Goal: Task Accomplishment & Management: Use online tool/utility

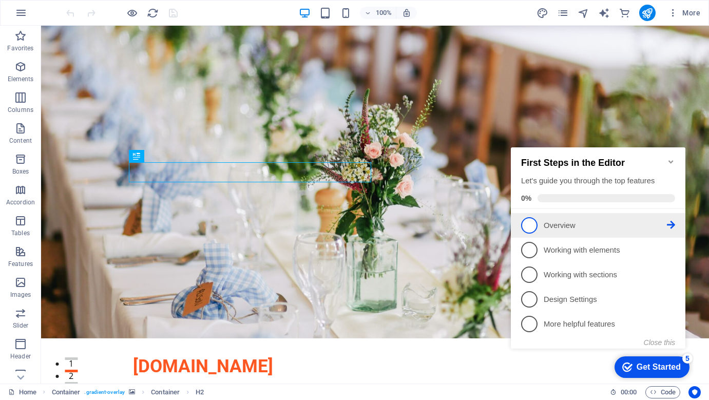
click at [533, 227] on span "1" at bounding box center [529, 225] width 16 height 16
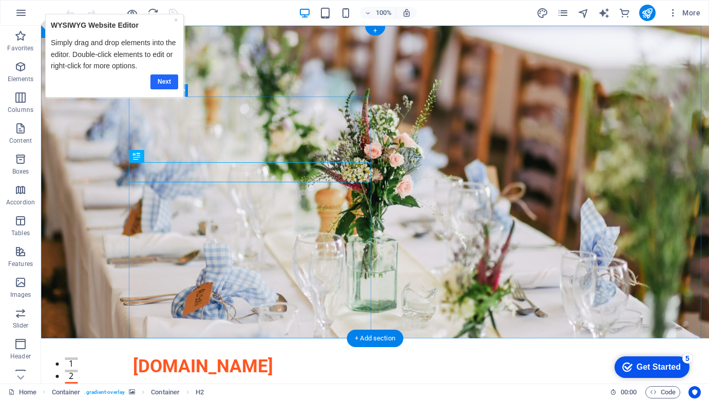
click at [167, 80] on link "Next" at bounding box center [165, 81] width 28 height 15
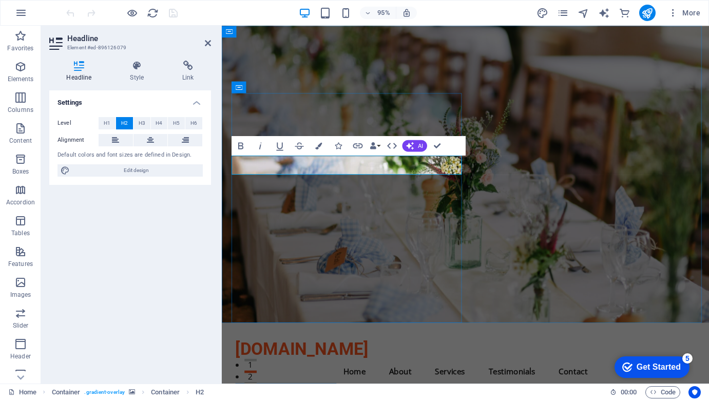
drag, startPoint x: 261, startPoint y: 176, endPoint x: 313, endPoint y: 164, distance: 52.8
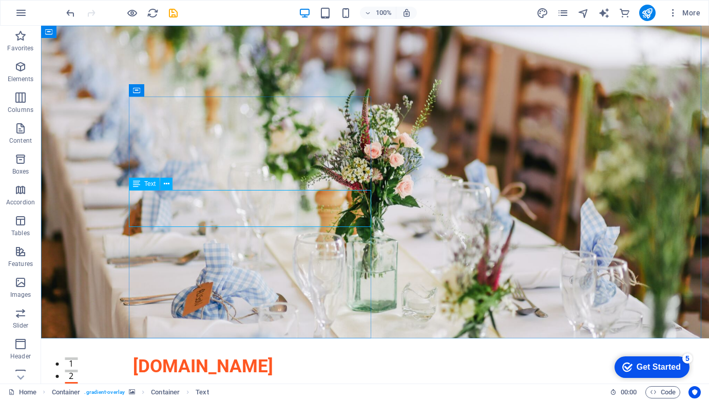
click at [151, 184] on span "Text" at bounding box center [149, 184] width 11 height 6
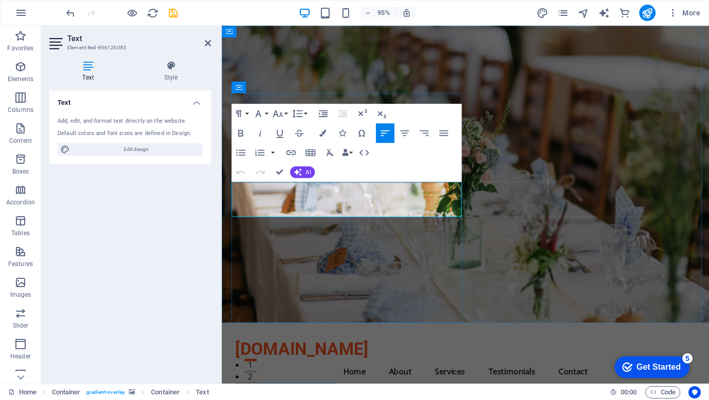
copy p "Join us for the ultimate gathering of amateur radio enthusiasts from [GEOGRAPHI…"
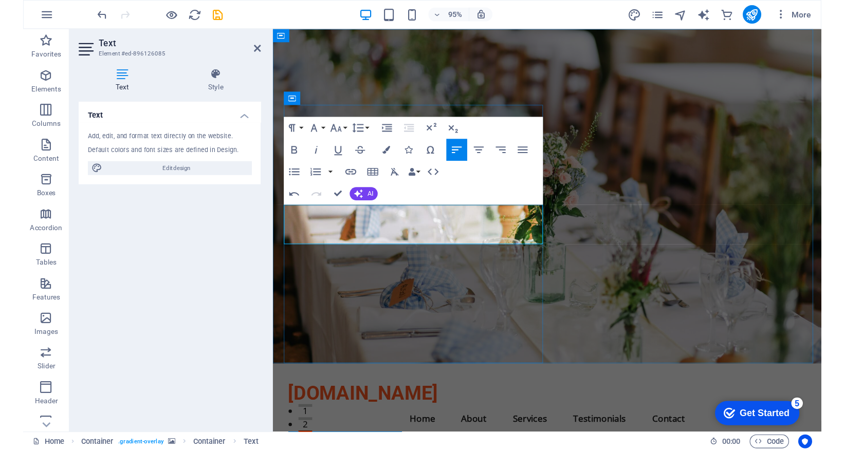
scroll to position [1092, 2]
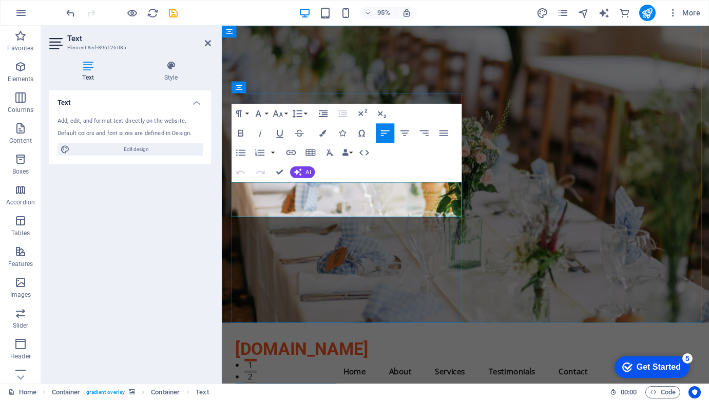
drag, startPoint x: 313, startPoint y: 198, endPoint x: 274, endPoint y: 189, distance: 39.5
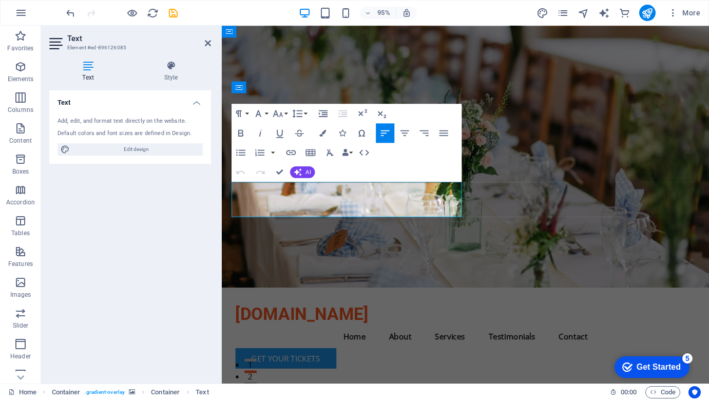
drag, startPoint x: 338, startPoint y: 197, endPoint x: 234, endPoint y: 198, distance: 103.3
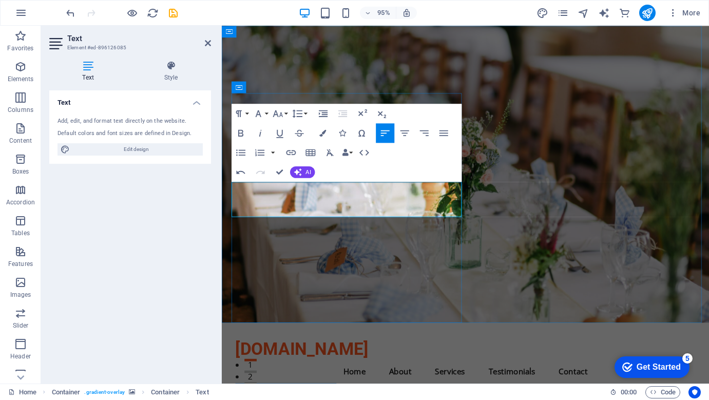
click at [481, 227] on figure at bounding box center [478, 182] width 513 height 313
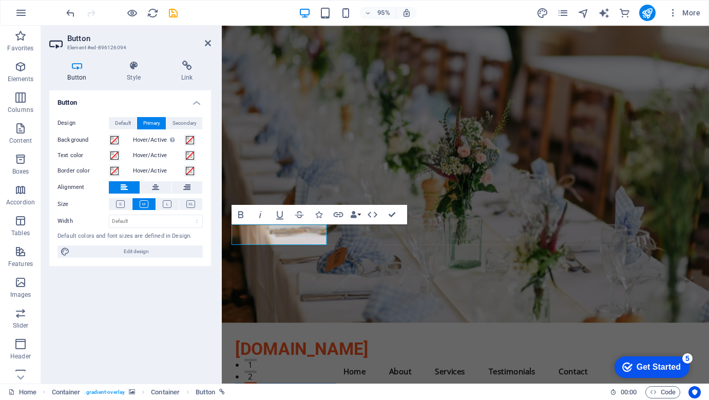
click at [528, 158] on figure at bounding box center [478, 182] width 513 height 313
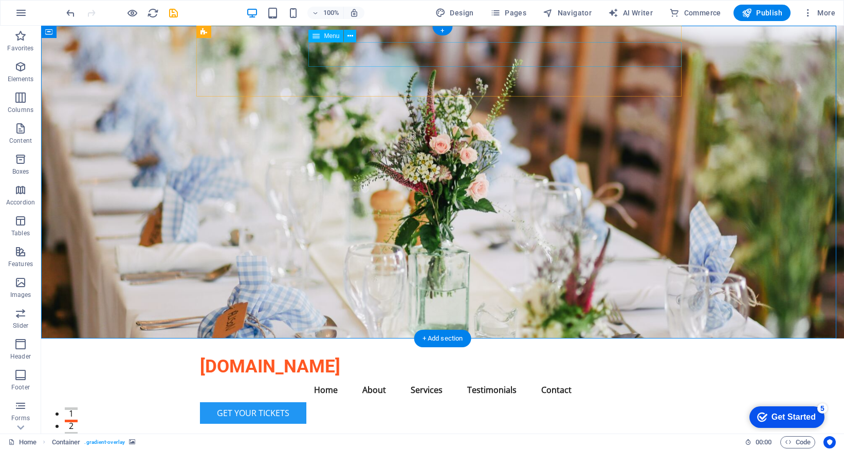
click at [377, 378] on nav "Home About Services Testimonials Contact" at bounding box center [442, 390] width 485 height 25
click at [333, 36] on span "Menu" at bounding box center [331, 36] width 15 height 6
click at [350, 36] on icon at bounding box center [350, 36] width 6 height 11
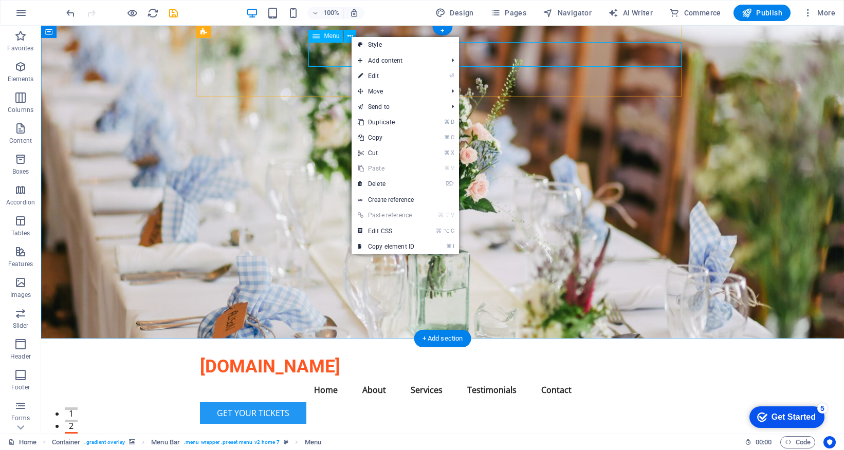
click at [331, 42] on div "Menu" at bounding box center [335, 36] width 54 height 13
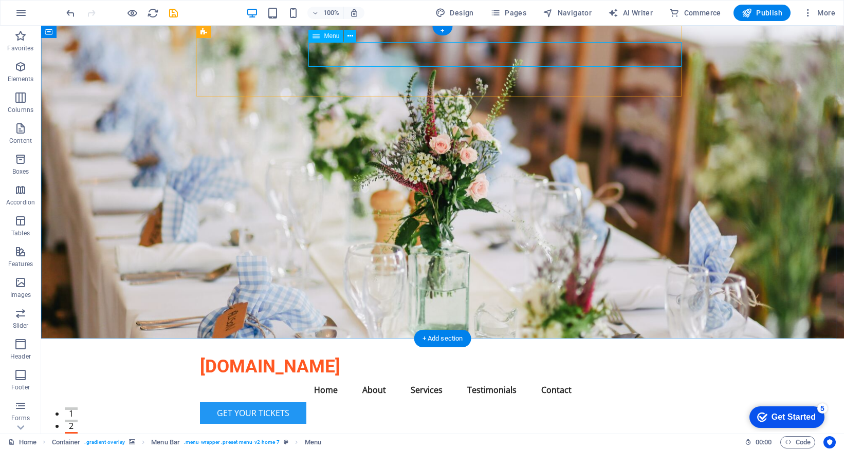
click at [396, 378] on nav "Home About Services Testimonials Contact" at bounding box center [442, 390] width 485 height 25
select select
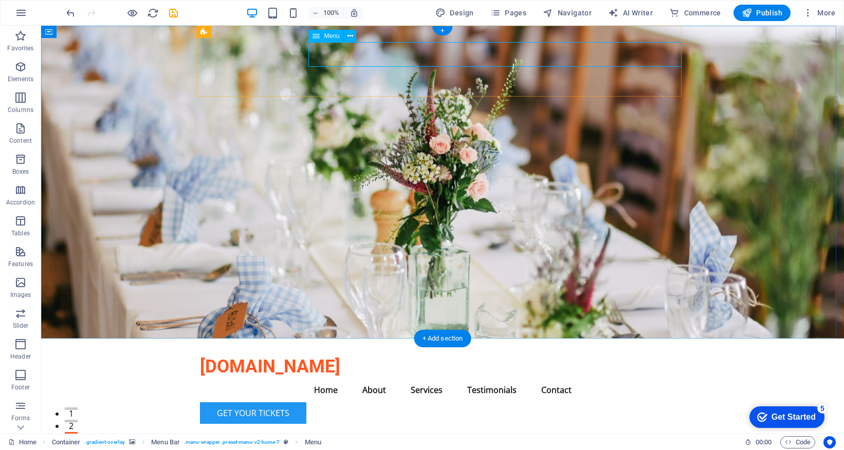
select select
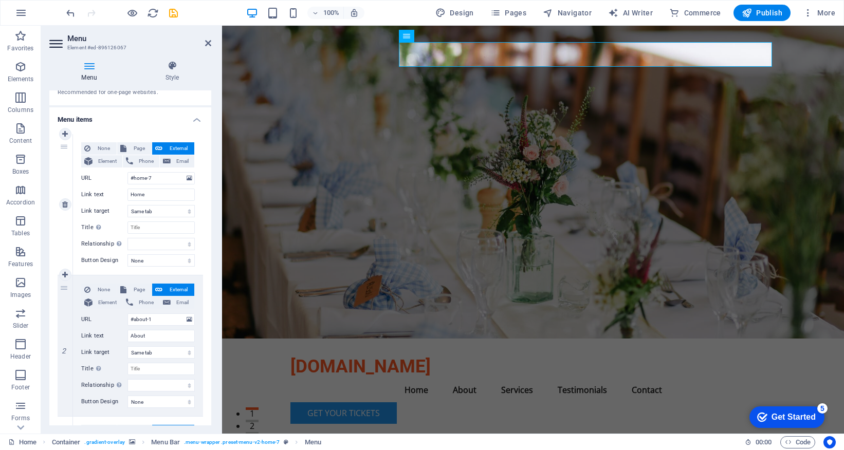
scroll to position [92, 0]
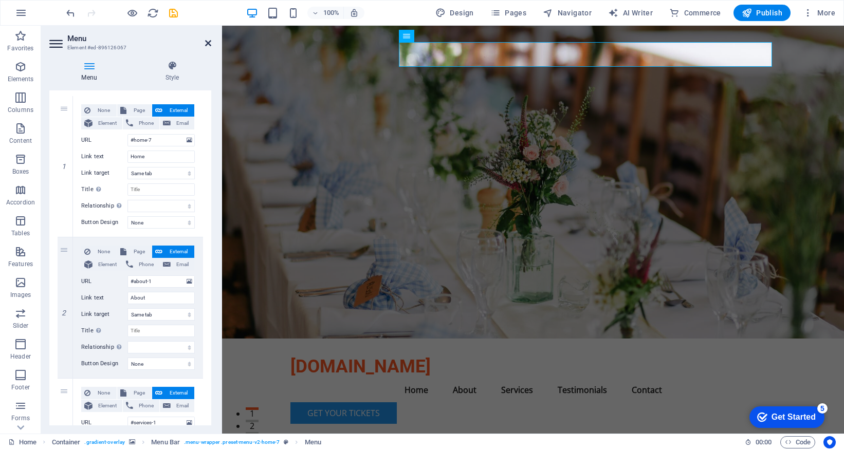
click at [210, 44] on icon at bounding box center [208, 43] width 6 height 8
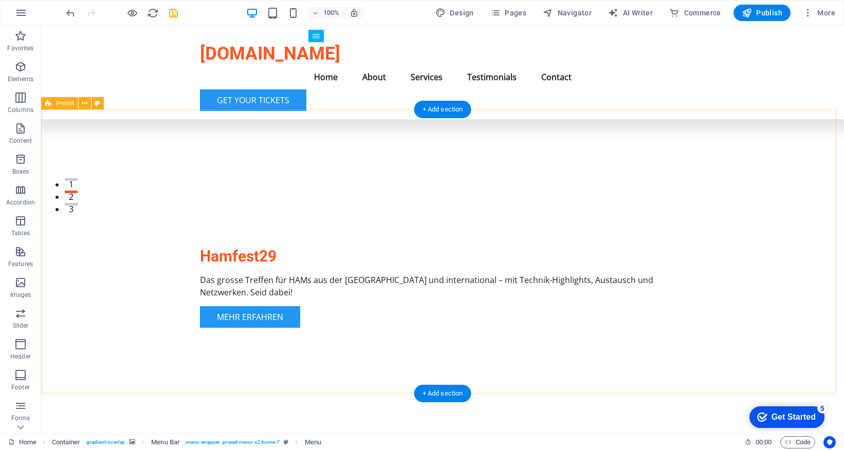
scroll to position [258, 0]
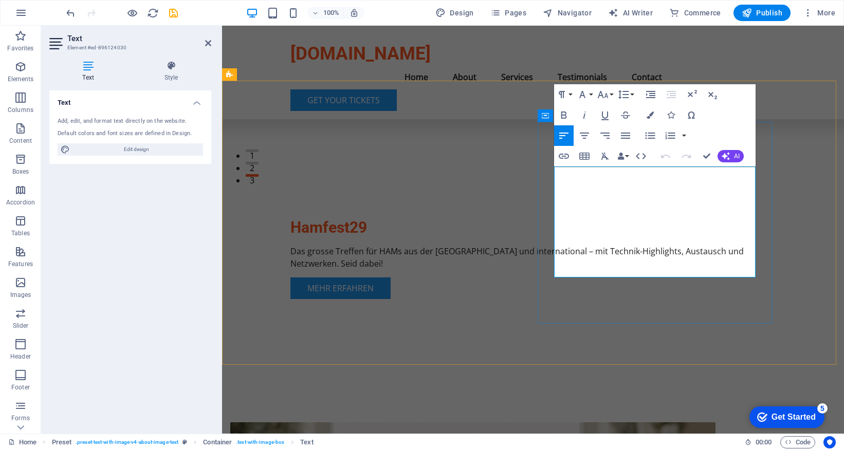
copy p "Hamfest 29 is the premier event hosted by the Swiss Amateur Radio Association, …"
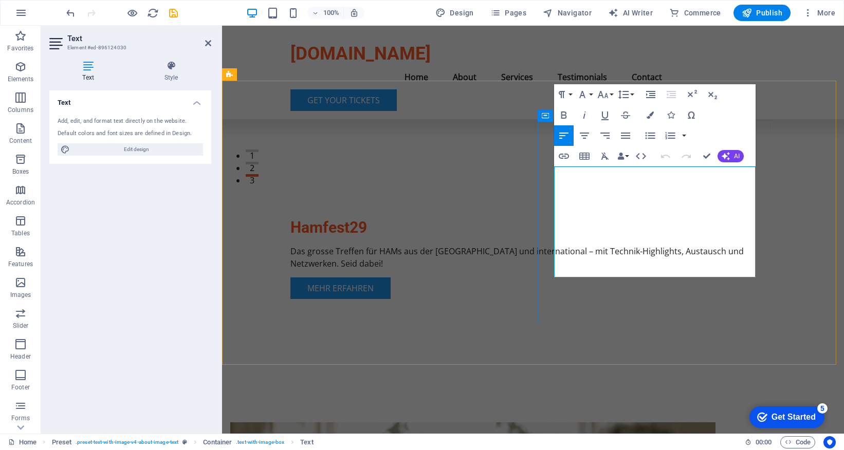
scroll to position [5300, 5]
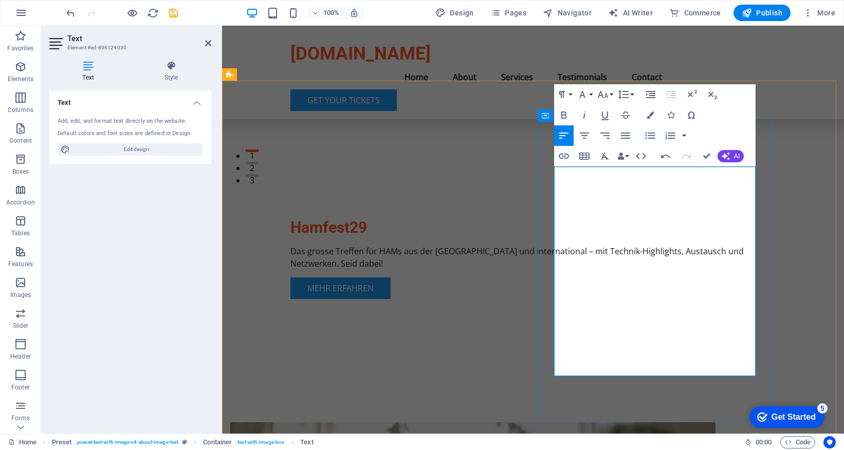
drag, startPoint x: 593, startPoint y: 296, endPoint x: 642, endPoint y: 321, distance: 54.4
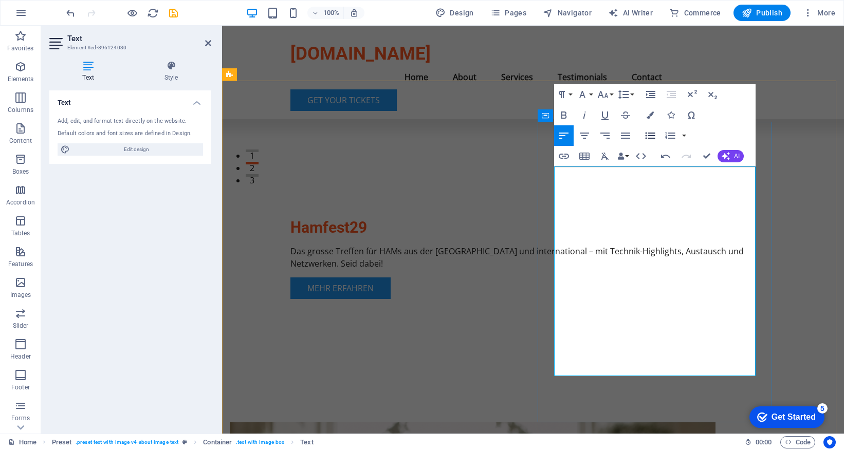
click at [650, 137] on icon "button" at bounding box center [650, 135] width 12 height 12
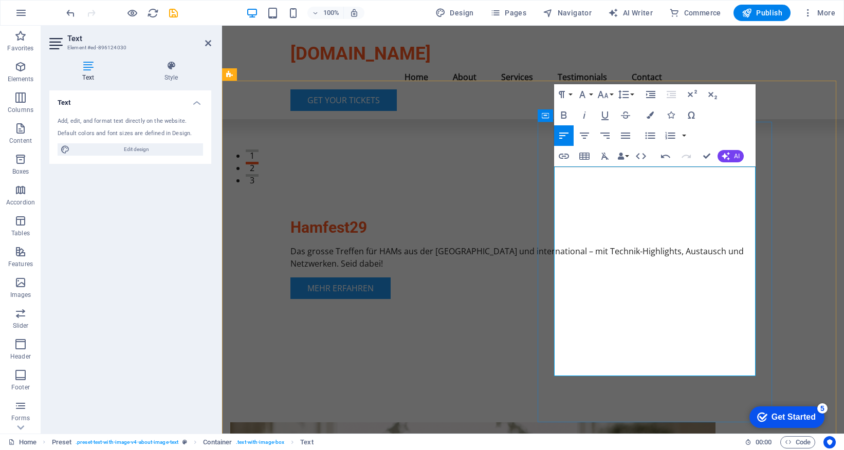
copy p "#"
drag, startPoint x: 617, startPoint y: 187, endPoint x: 554, endPoint y: 174, distance: 64.6
click at [559, 95] on icon "button" at bounding box center [561, 94] width 6 height 7
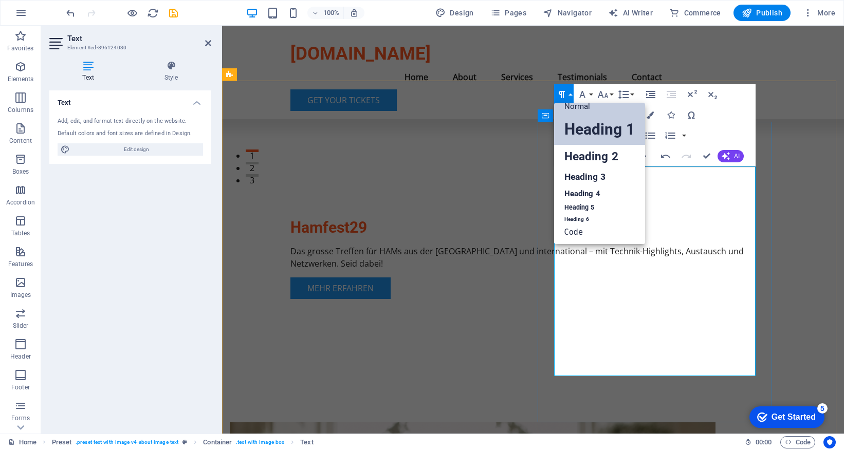
scroll to position [8, 0]
click at [588, 164] on link "Heading 2" at bounding box center [599, 156] width 91 height 23
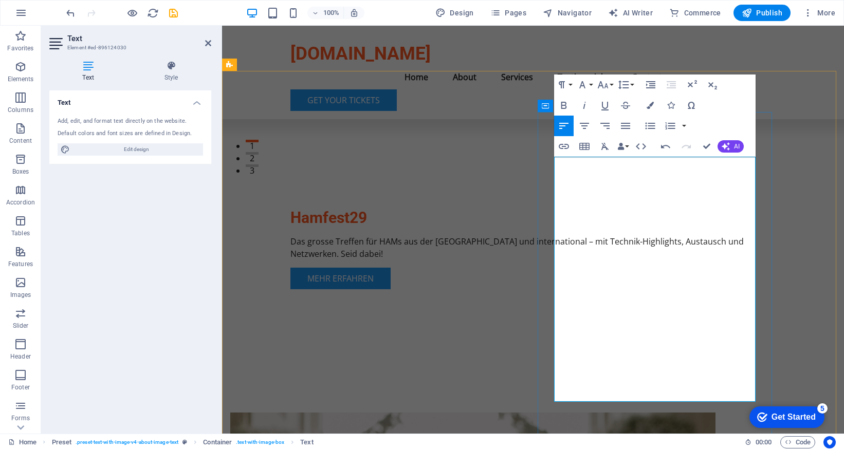
scroll to position [287, 0]
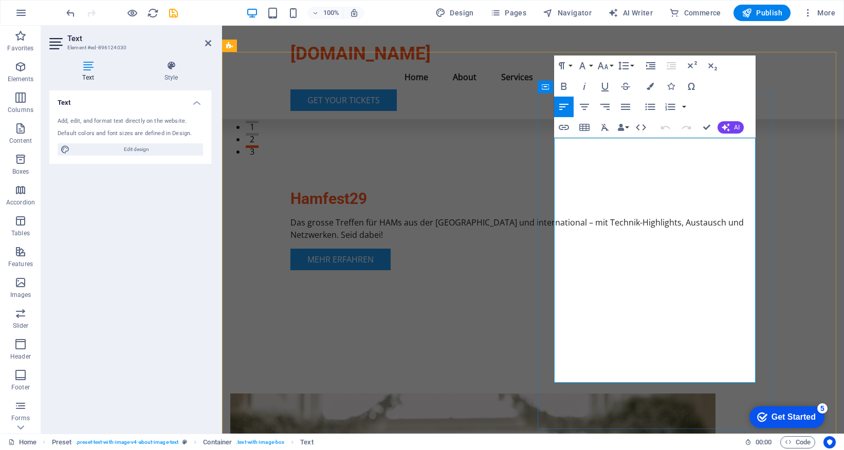
drag, startPoint x: 658, startPoint y: 185, endPoint x: 557, endPoint y: 146, distance: 108.5
click at [565, 67] on icon "button" at bounding box center [561, 66] width 12 height 12
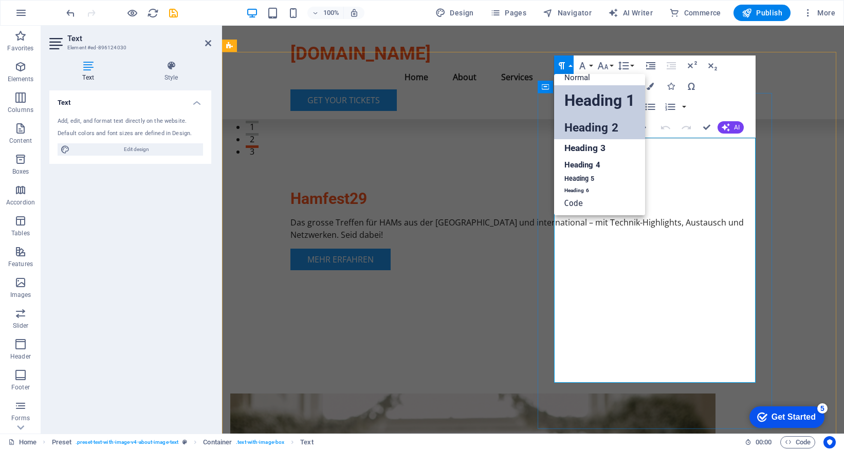
scroll to position [8, 0]
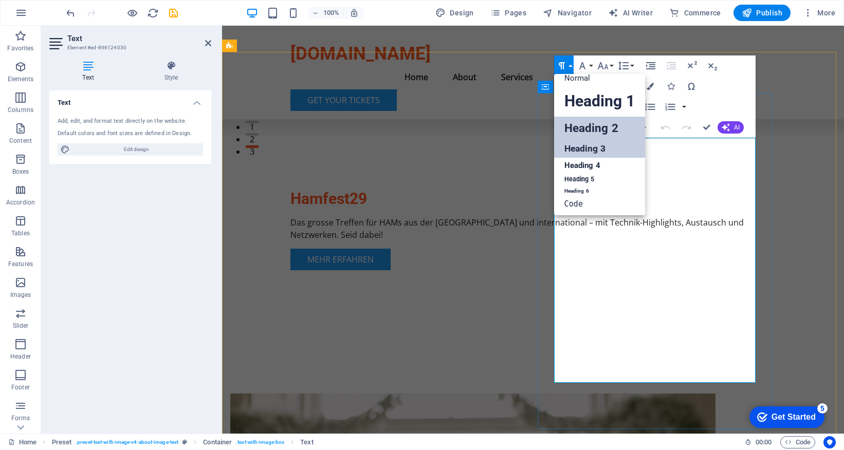
click at [572, 148] on link "Heading 3" at bounding box center [599, 149] width 91 height 18
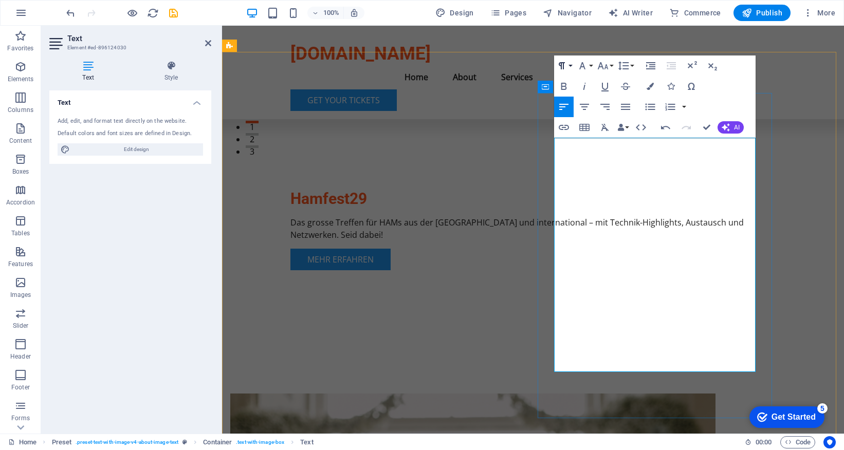
click at [557, 66] on icon "button" at bounding box center [561, 66] width 12 height 12
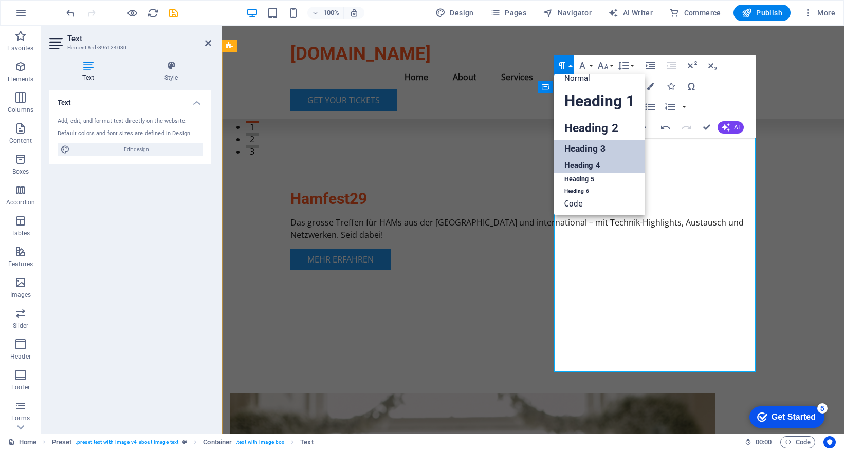
click at [582, 164] on link "Heading 4" at bounding box center [599, 165] width 91 height 15
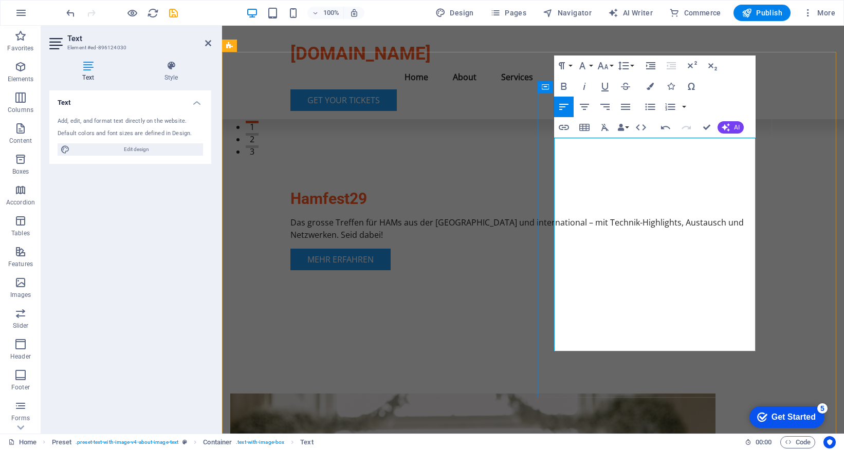
drag, startPoint x: 623, startPoint y: 145, endPoint x: 556, endPoint y: 143, distance: 66.8
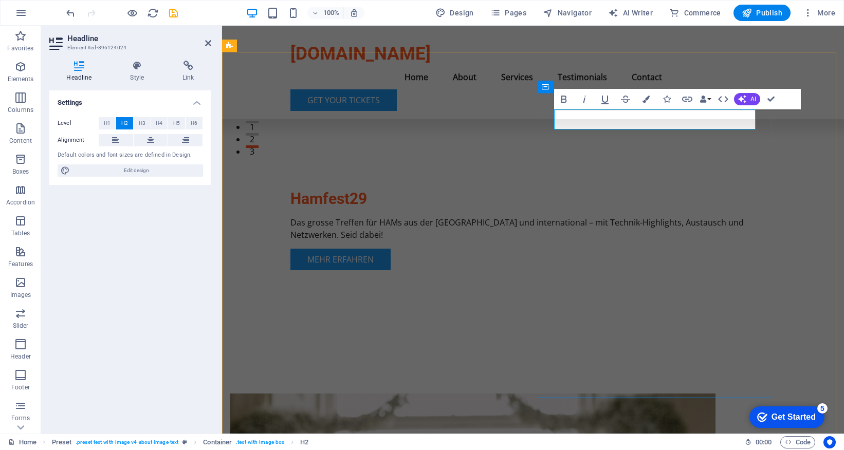
drag, startPoint x: 599, startPoint y: 118, endPoint x: 538, endPoint y: 118, distance: 61.1
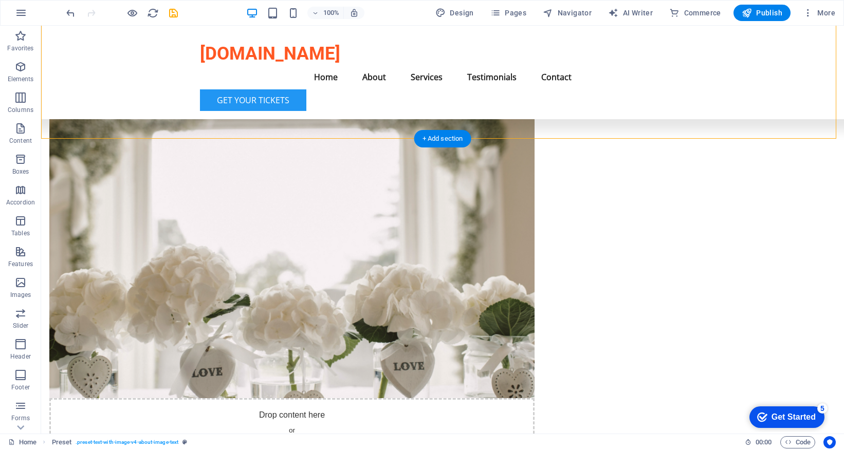
scroll to position [589, 0]
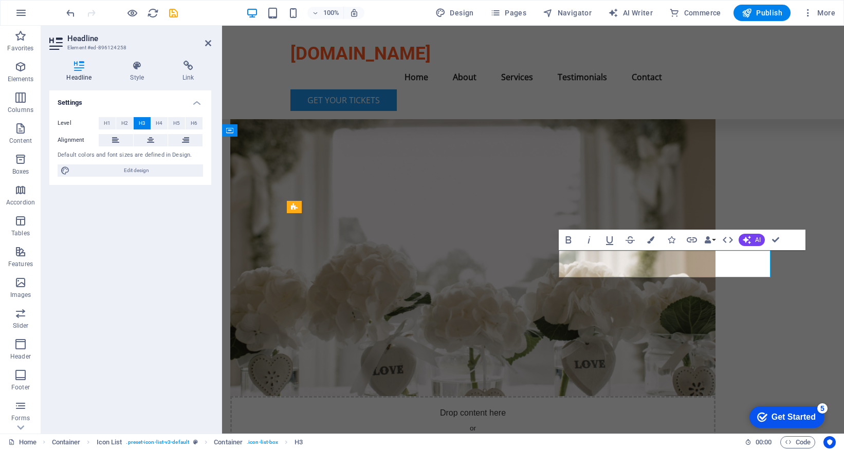
copy h3 "Expert Talks"
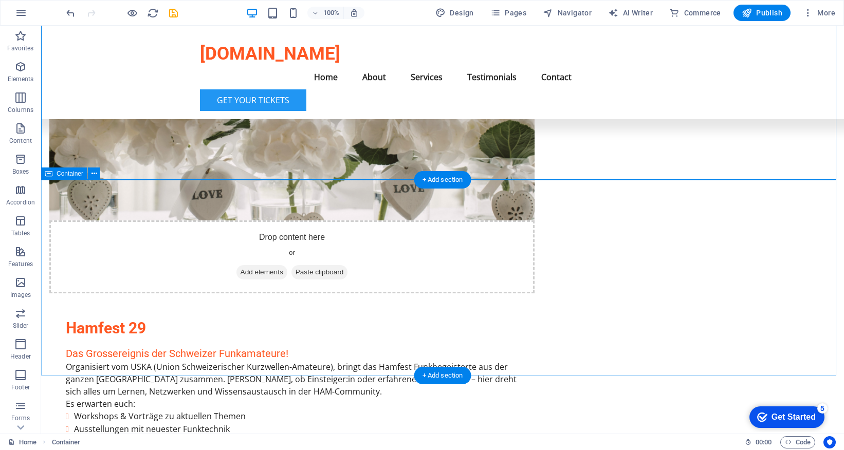
scroll to position [865, 0]
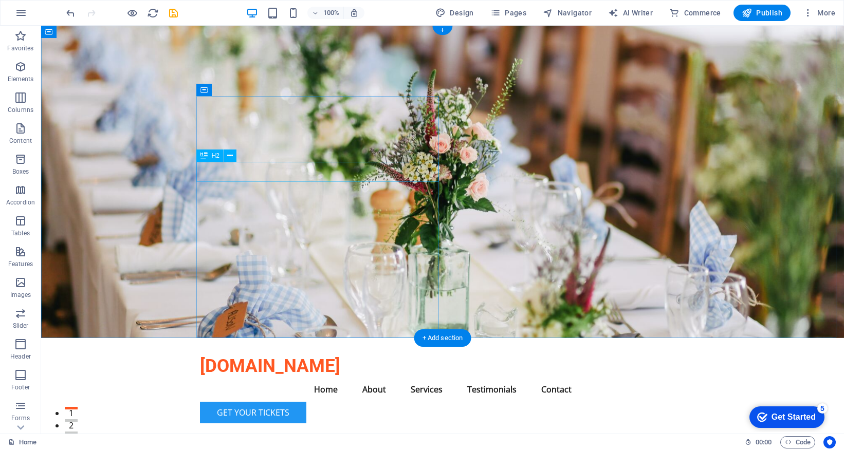
scroll to position [0, 0]
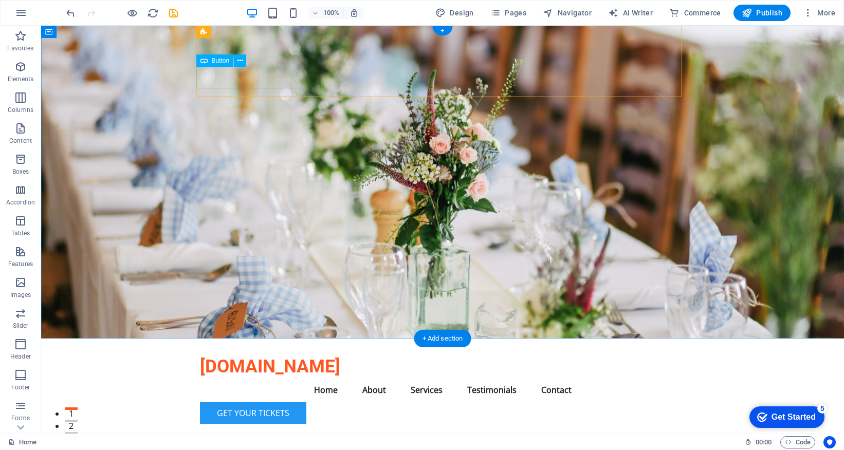
click at [276, 400] on div "Get Your Tickets" at bounding box center [442, 413] width 485 height 22
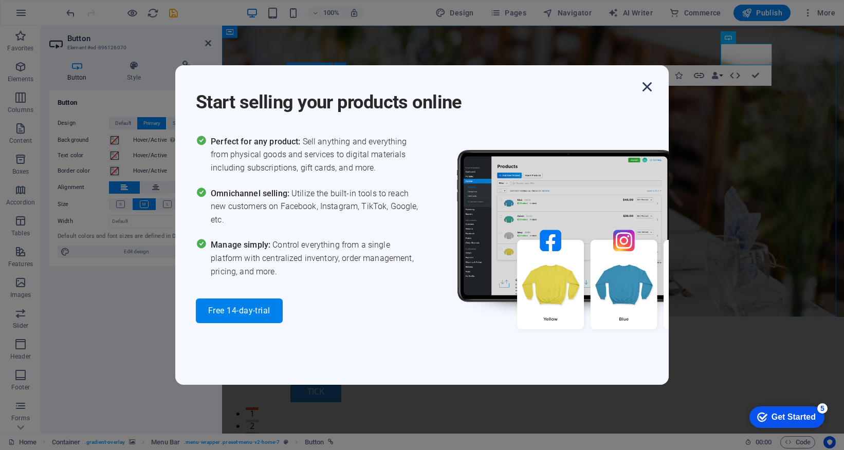
click at [649, 90] on icon "button" at bounding box center [647, 87] width 18 height 18
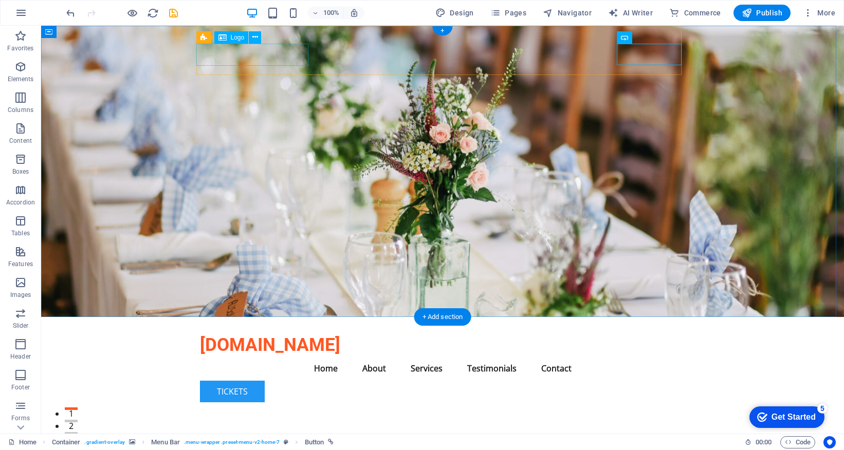
click at [285, 333] on div "[DOMAIN_NAME]" at bounding box center [442, 344] width 485 height 23
click at [284, 333] on div "[DOMAIN_NAME]" at bounding box center [442, 344] width 485 height 23
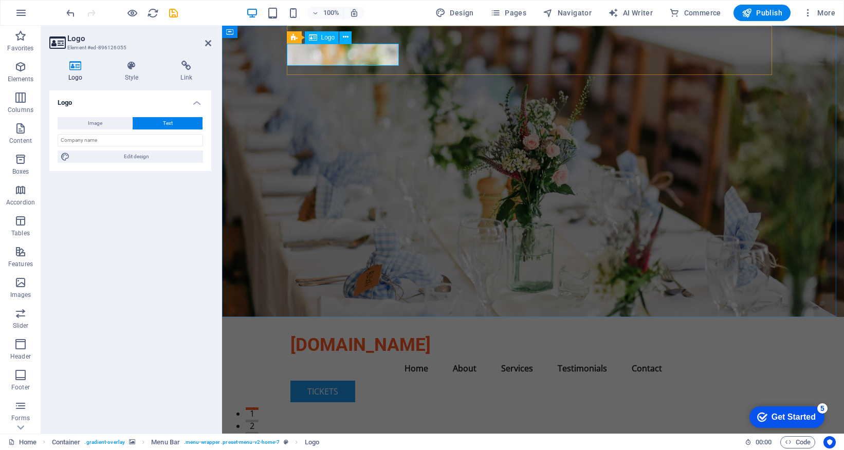
click at [370, 333] on div "[DOMAIN_NAME]" at bounding box center [532, 344] width 485 height 23
click at [374, 333] on div "[DOMAIN_NAME]" at bounding box center [532, 344] width 485 height 23
click at [360, 333] on div "[DOMAIN_NAME]" at bounding box center [532, 344] width 485 height 23
click at [367, 333] on div "[DOMAIN_NAME]" at bounding box center [532, 344] width 485 height 23
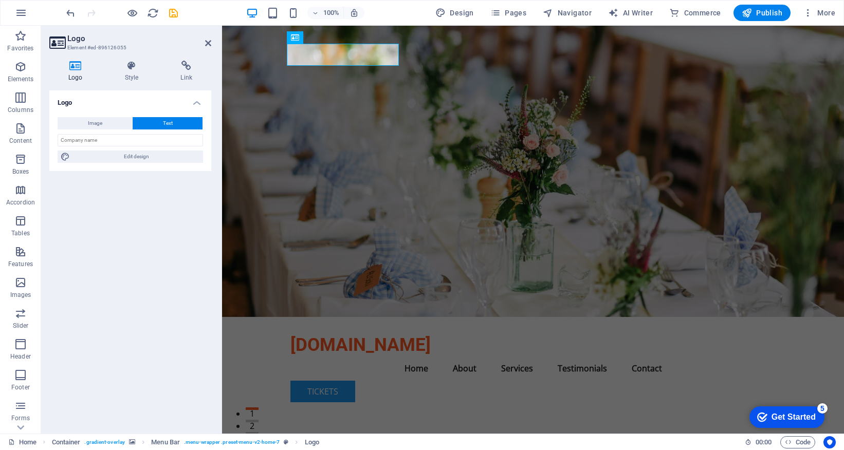
click at [367, 333] on div "[DOMAIN_NAME]" at bounding box center [532, 344] width 485 height 23
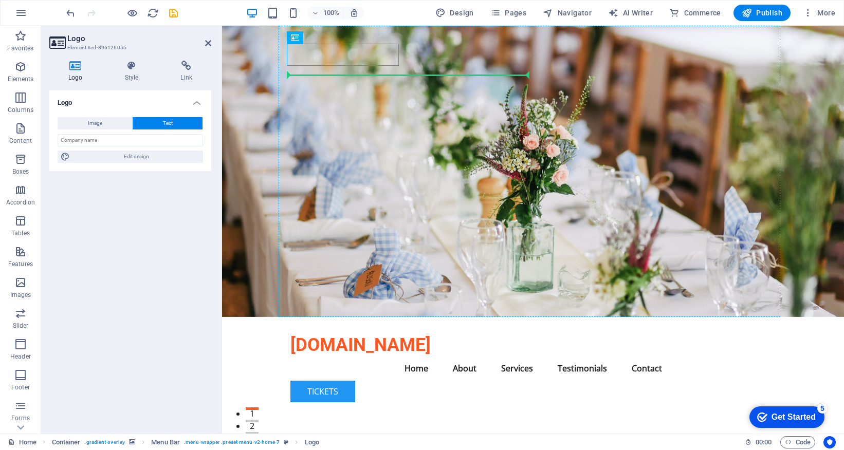
drag, startPoint x: 365, startPoint y: 55, endPoint x: 370, endPoint y: 78, distance: 22.8
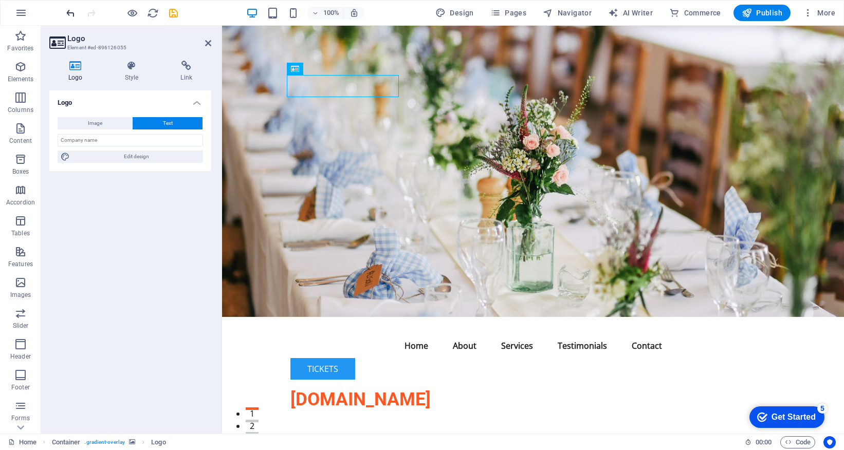
click at [71, 15] on icon "undo" at bounding box center [71, 13] width 12 height 12
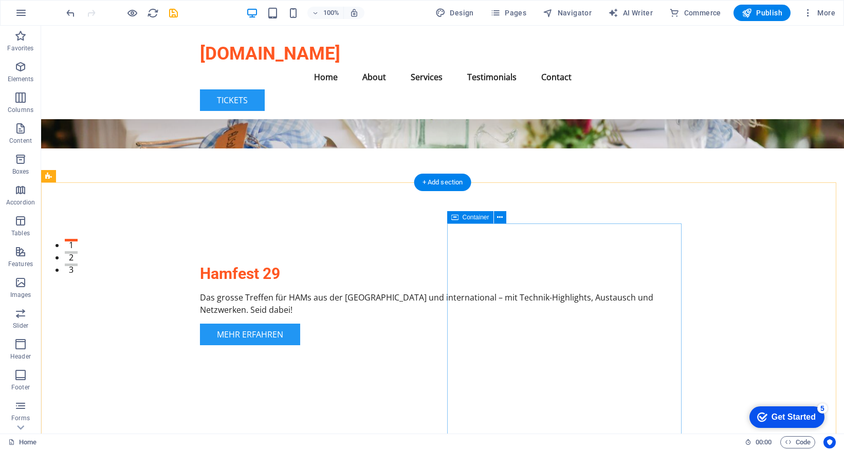
scroll to position [80, 0]
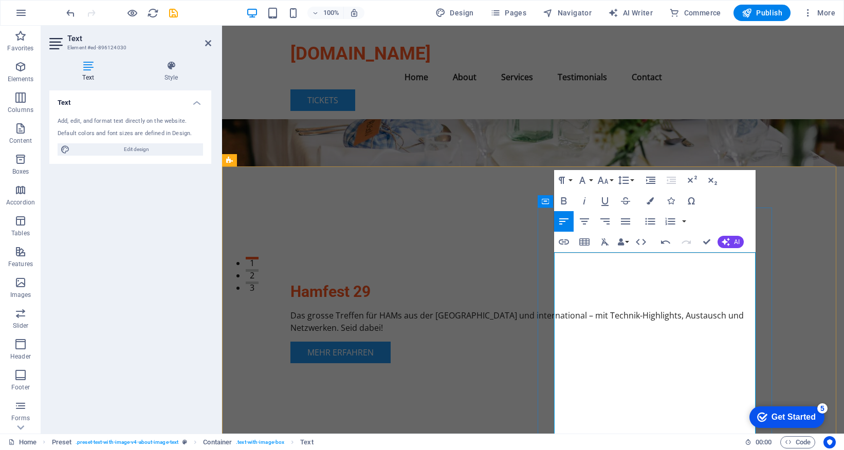
scroll to position [153, 0]
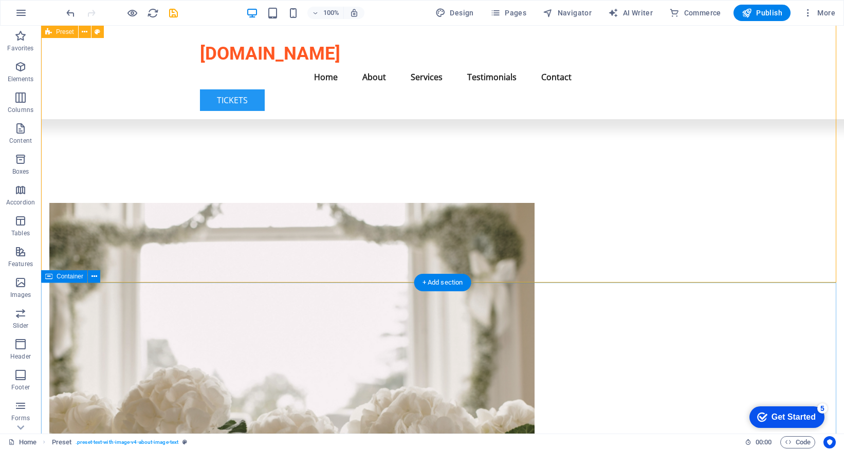
scroll to position [446, 0]
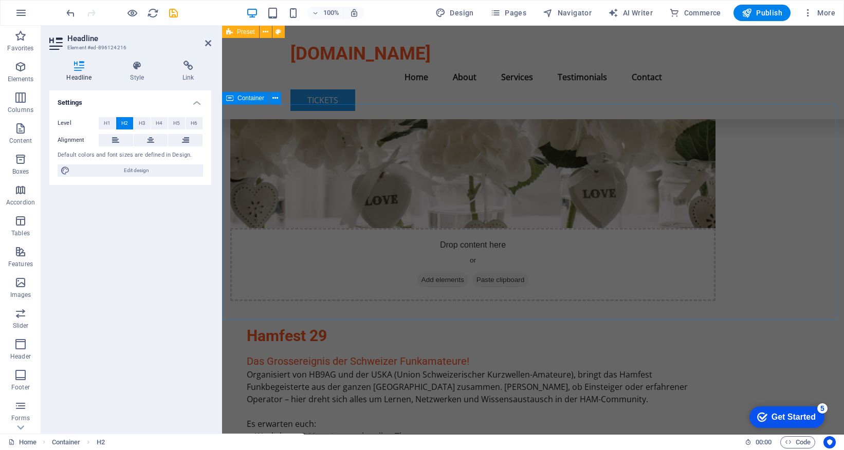
scroll to position [843, 0]
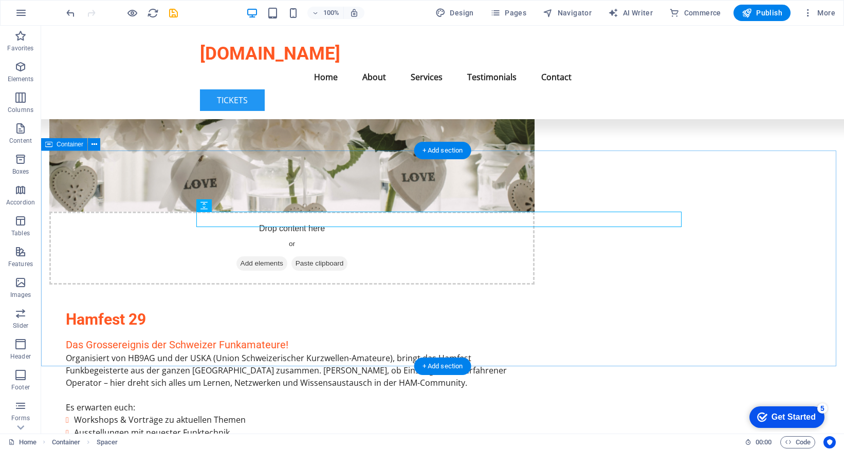
scroll to position [797, 0]
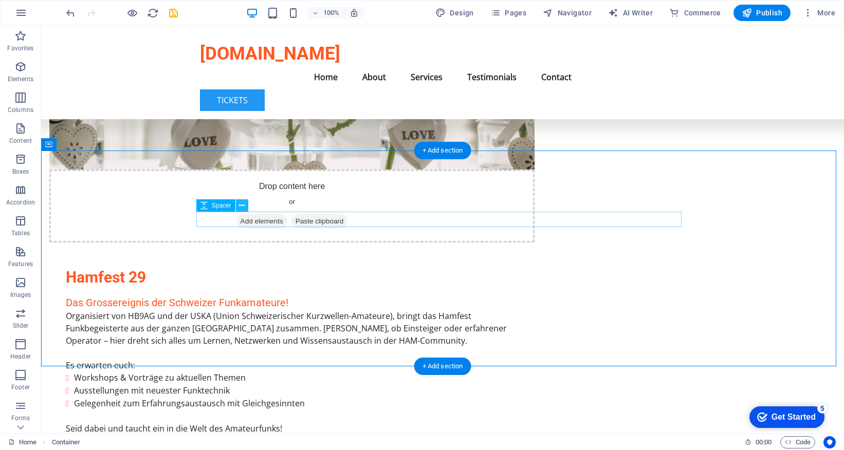
click at [237, 204] on button at bounding box center [242, 205] width 12 height 12
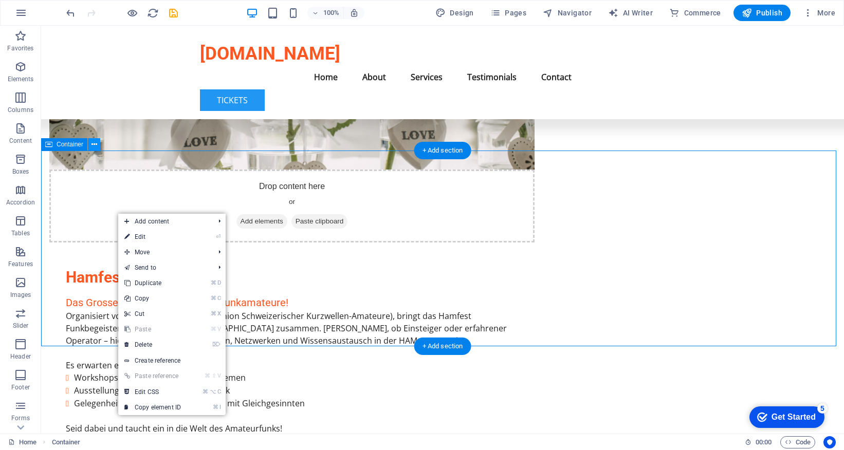
click at [92, 146] on icon at bounding box center [94, 144] width 6 height 11
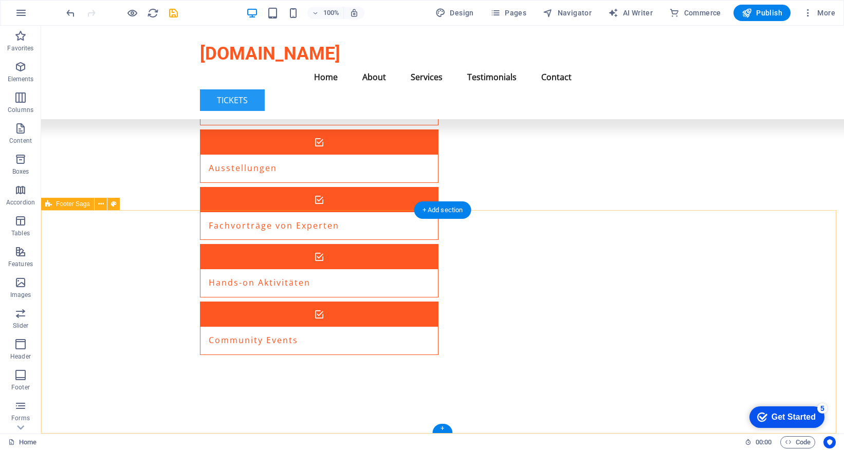
scroll to position [1373, 0]
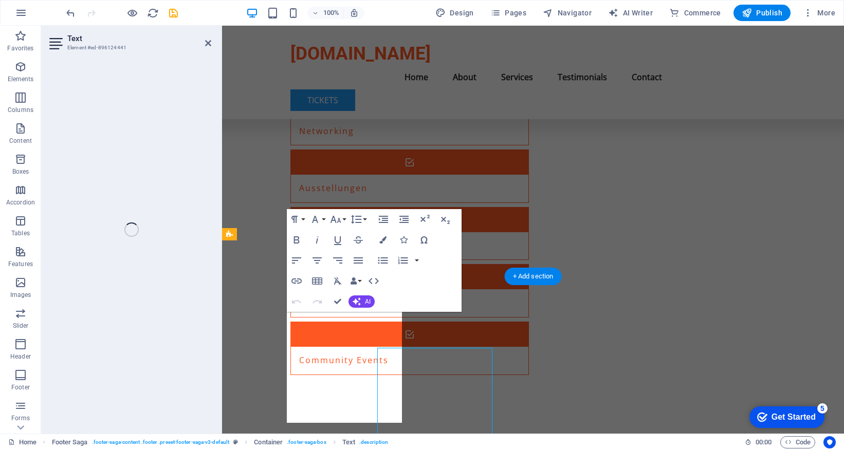
scroll to position [1326, 0]
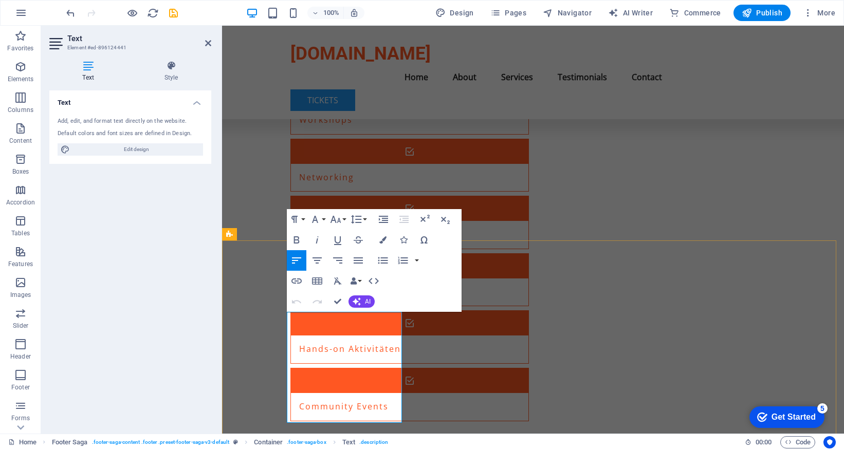
copy p "Hamfest 29 is a celebration of amateur radio in [GEOGRAPHIC_DATA] hosted by the…"
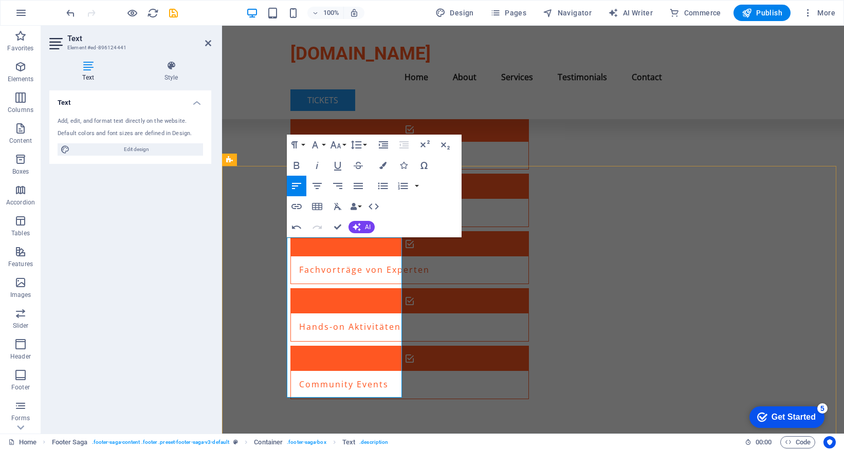
scroll to position [1401, 0]
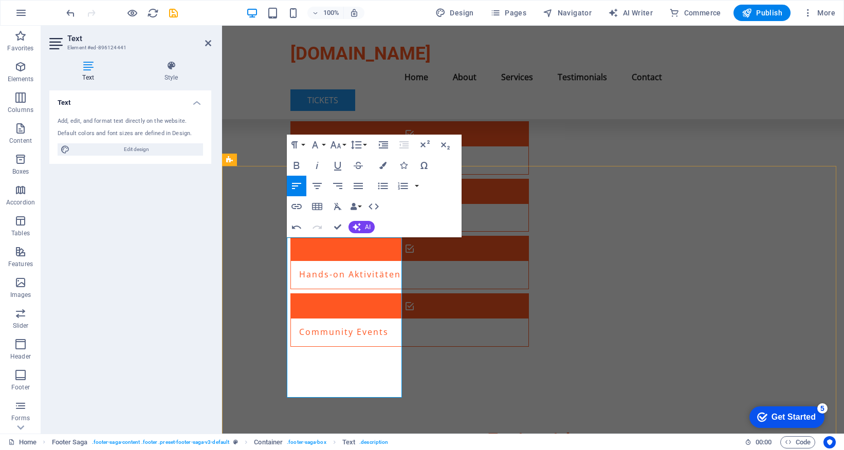
drag, startPoint x: 376, startPoint y: 246, endPoint x: 363, endPoint y: 245, distance: 13.4
drag, startPoint x: 289, startPoint y: 268, endPoint x: 356, endPoint y: 246, distance: 70.3
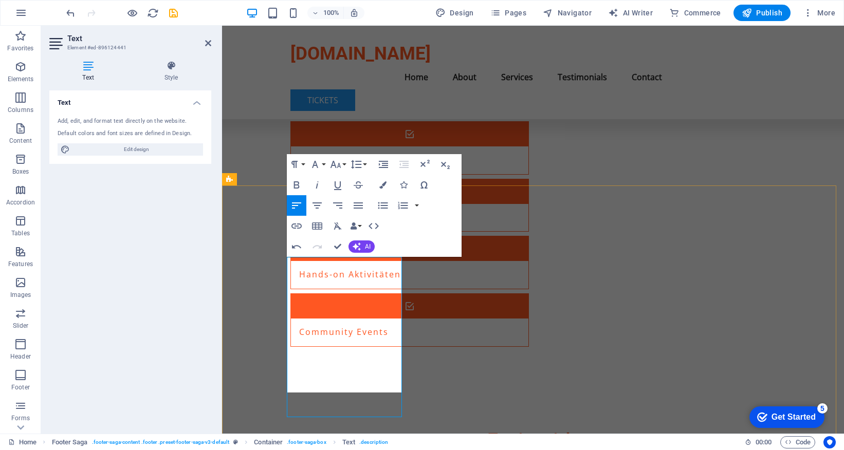
scroll to position [1381, 0]
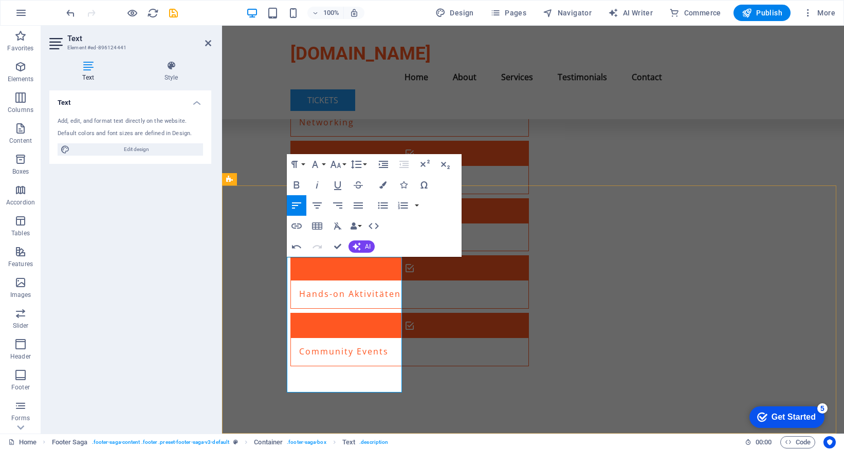
drag, startPoint x: 304, startPoint y: 264, endPoint x: 291, endPoint y: 267, distance: 12.7
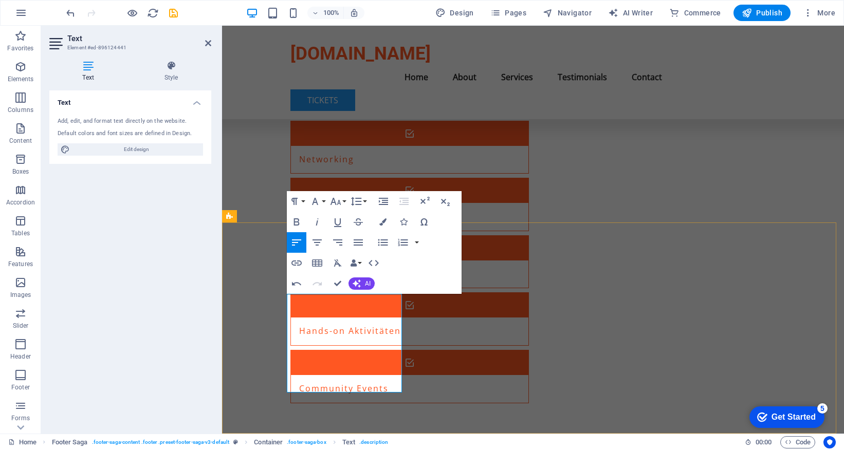
scroll to position [1326, 0]
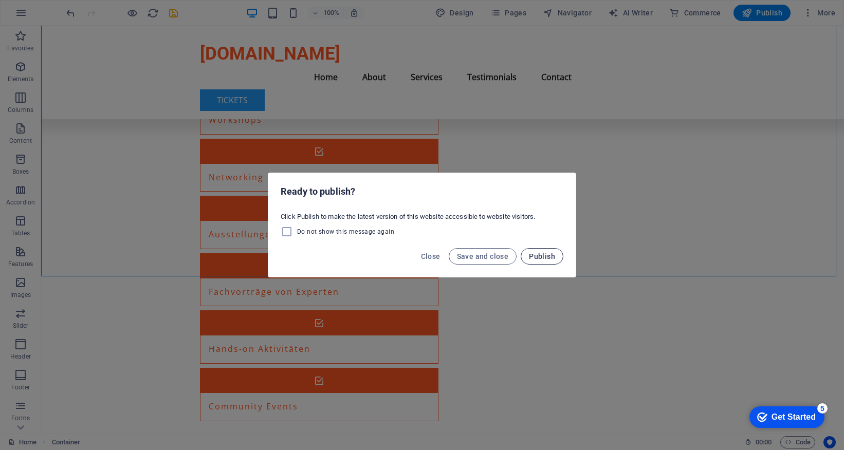
click at [530, 254] on span "Publish" at bounding box center [542, 256] width 26 height 8
